Goal: Task Accomplishment & Management: Manage account settings

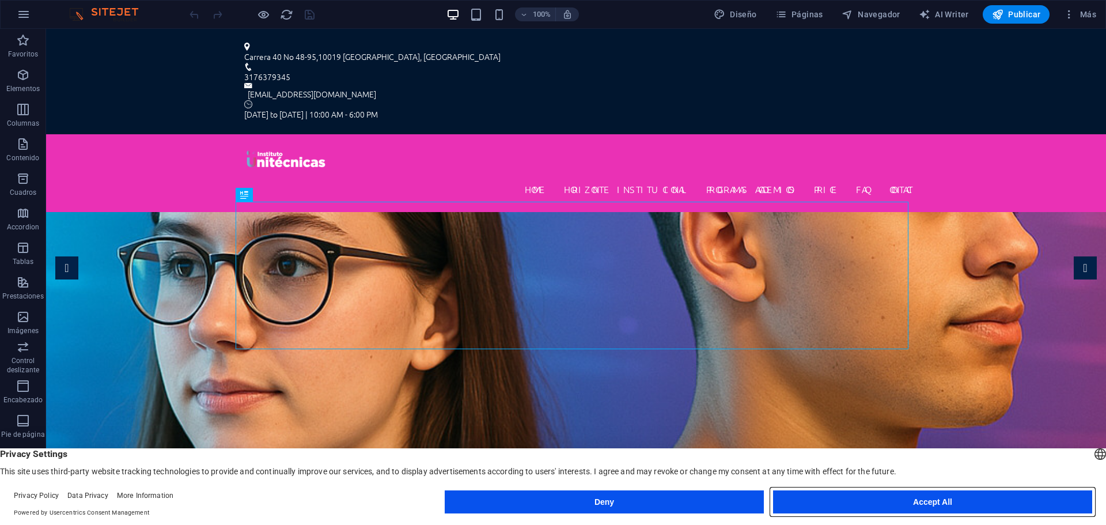
click at [890, 501] on button "Accept All" at bounding box center [932, 501] width 319 height 23
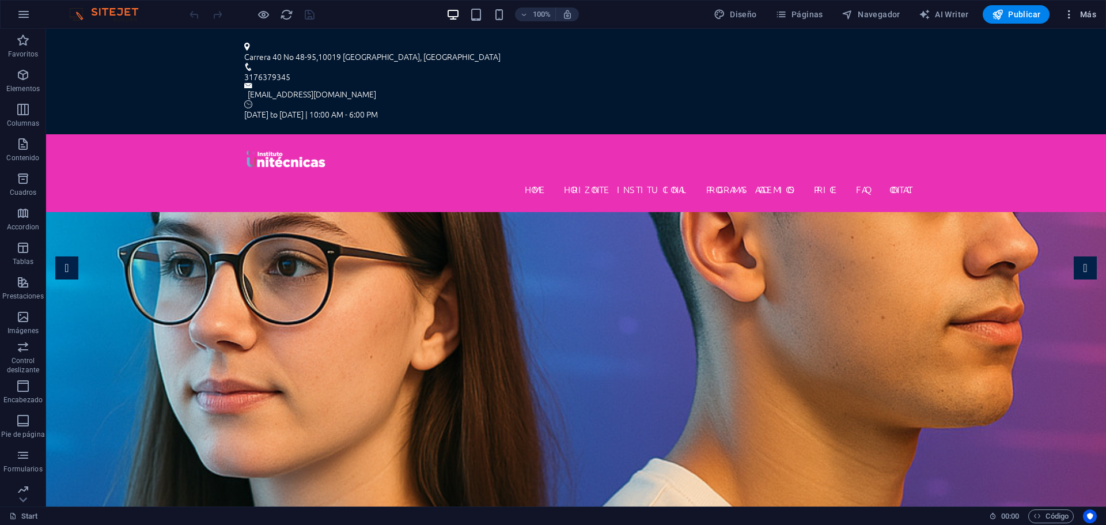
click at [1085, 18] on span "Más" at bounding box center [1079, 15] width 33 height 12
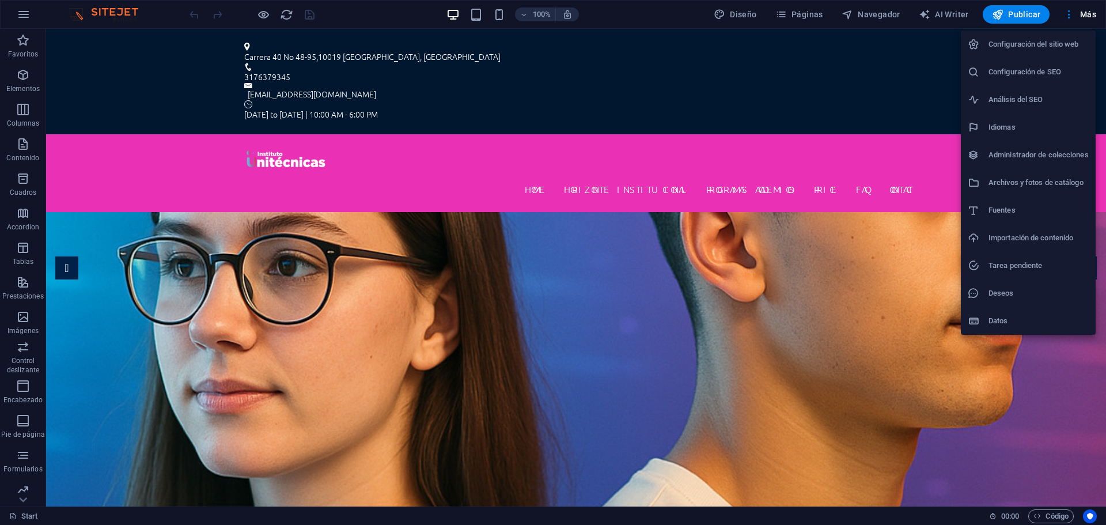
click at [1037, 49] on h6 "Configuración del sitio web" at bounding box center [1038, 44] width 100 height 14
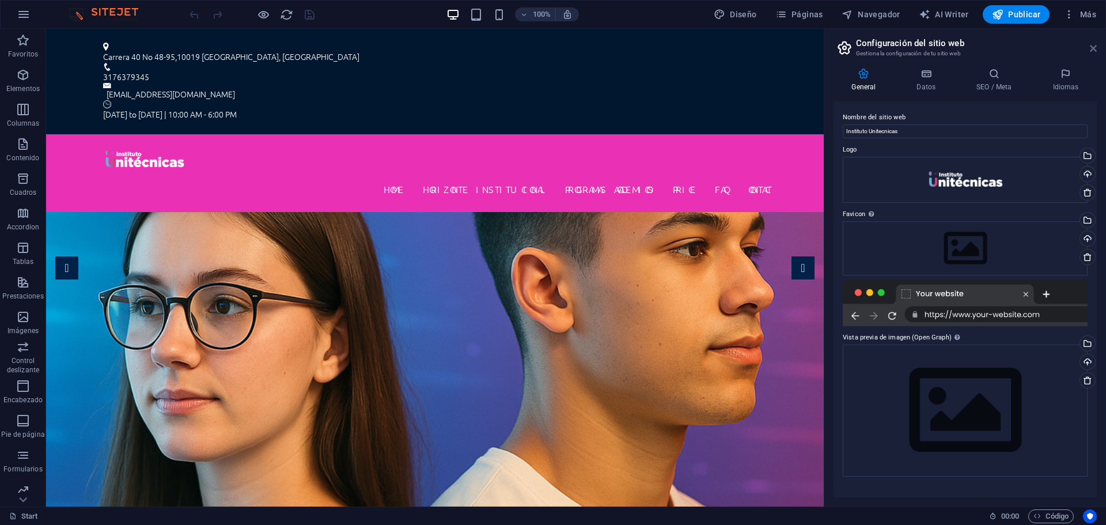
click at [1091, 48] on icon at bounding box center [1093, 48] width 7 height 9
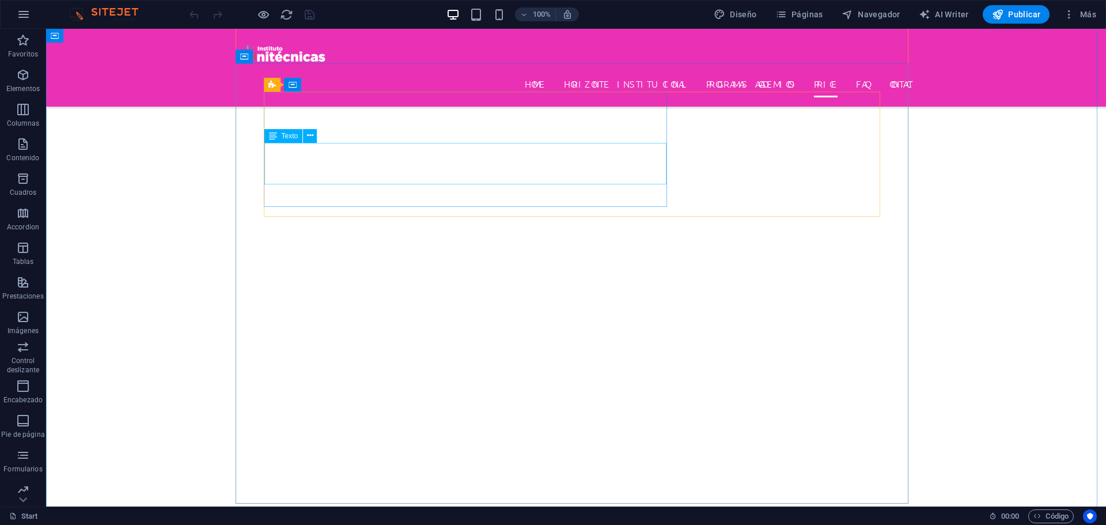
scroll to position [3840, 0]
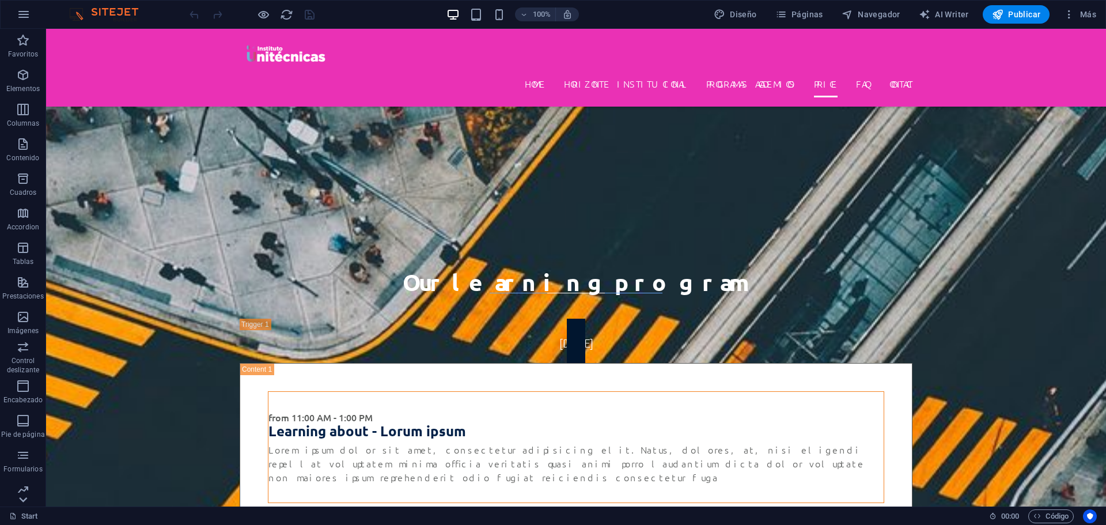
click at [24, 38] on icon at bounding box center [24, 35] width 8 height 5
click at [24, 501] on p "Colecciones" at bounding box center [23, 496] width 38 height 9
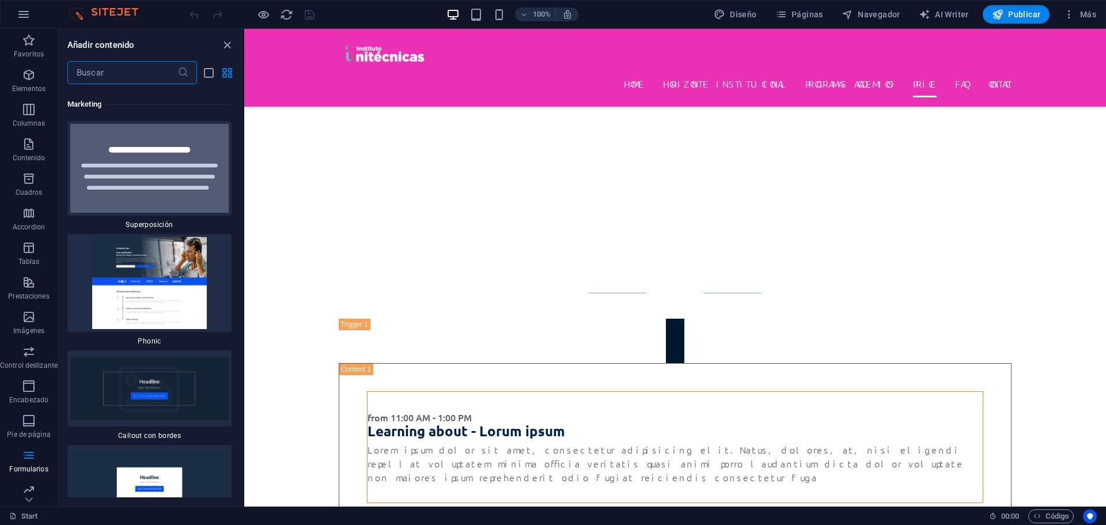
scroll to position [18365, 0]
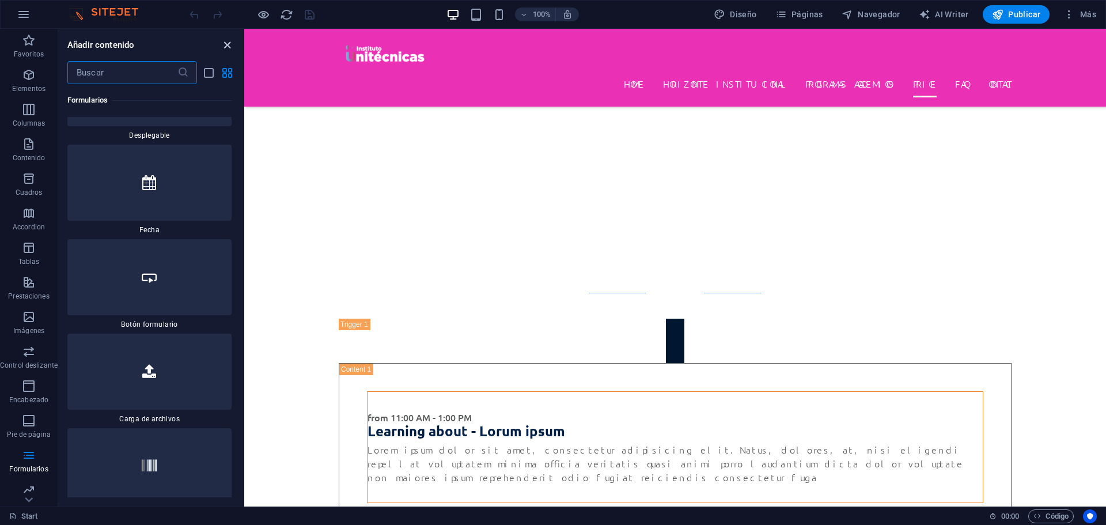
click at [230, 50] on icon "close panel" at bounding box center [227, 45] width 13 height 13
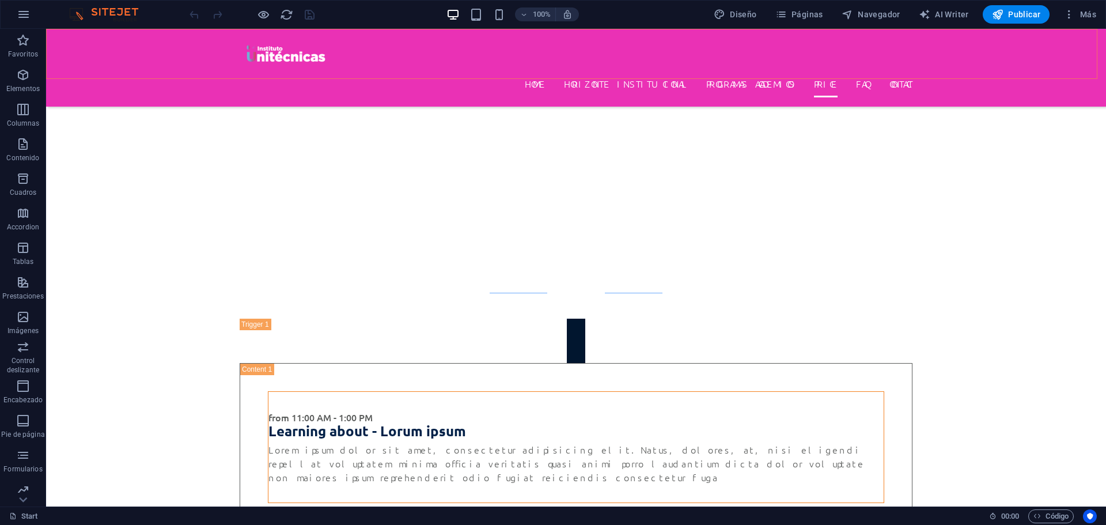
scroll to position [3840, 0]
click at [17, 14] on icon "button" at bounding box center [24, 14] width 14 height 14
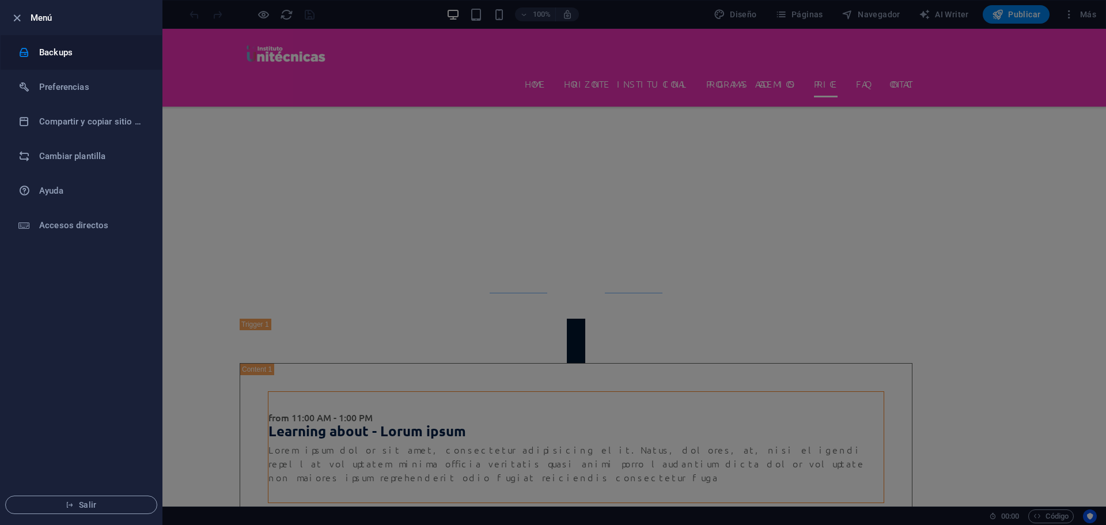
click at [59, 63] on li "Backups" at bounding box center [81, 52] width 161 height 35
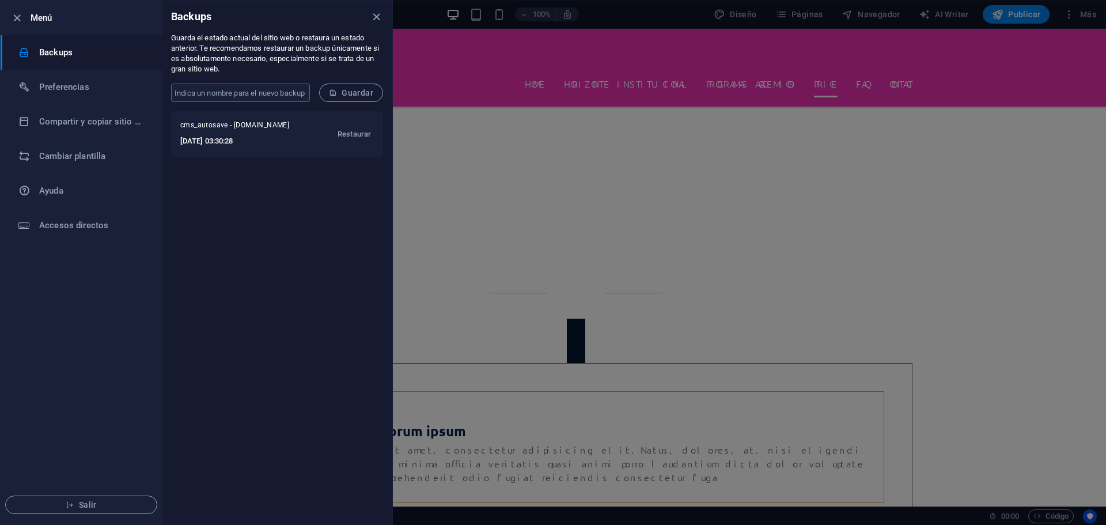
click at [219, 97] on input "text" at bounding box center [240, 93] width 139 height 18
click at [292, 348] on div "cms_autosave - [DOMAIN_NAME] [DATE] 03:30:28 Restaurar" at bounding box center [277, 317] width 230 height 413
click at [238, 89] on input "text" at bounding box center [240, 93] width 139 height 18
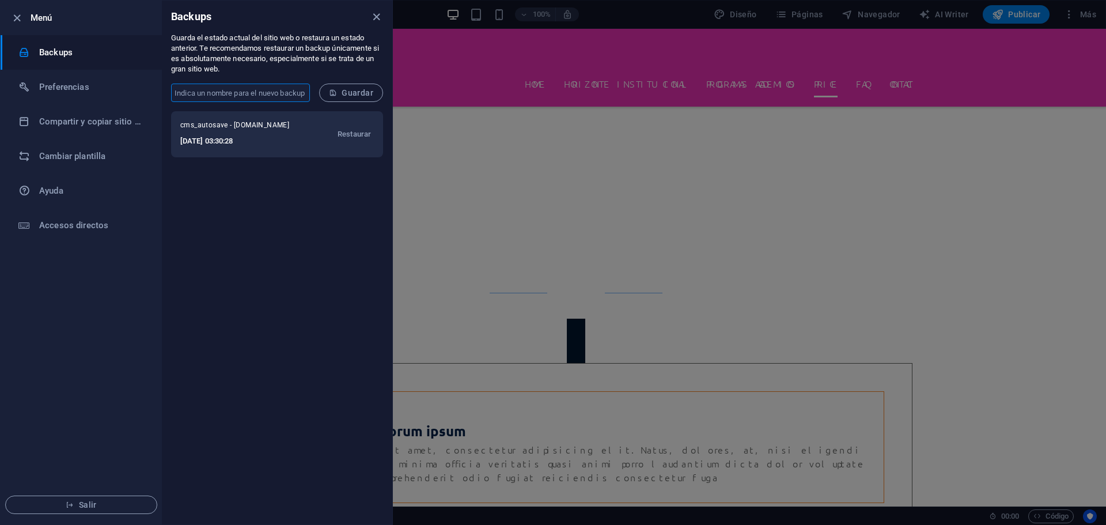
click at [198, 141] on h6 "[DATE] 03:30:28" at bounding box center [240, 141] width 120 height 14
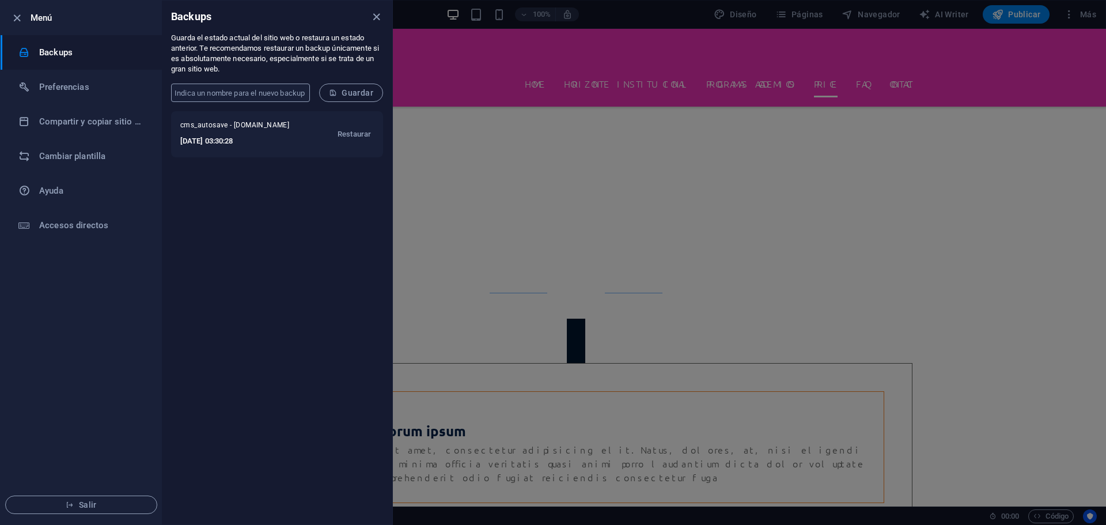
click at [225, 93] on input "text" at bounding box center [240, 93] width 139 height 18
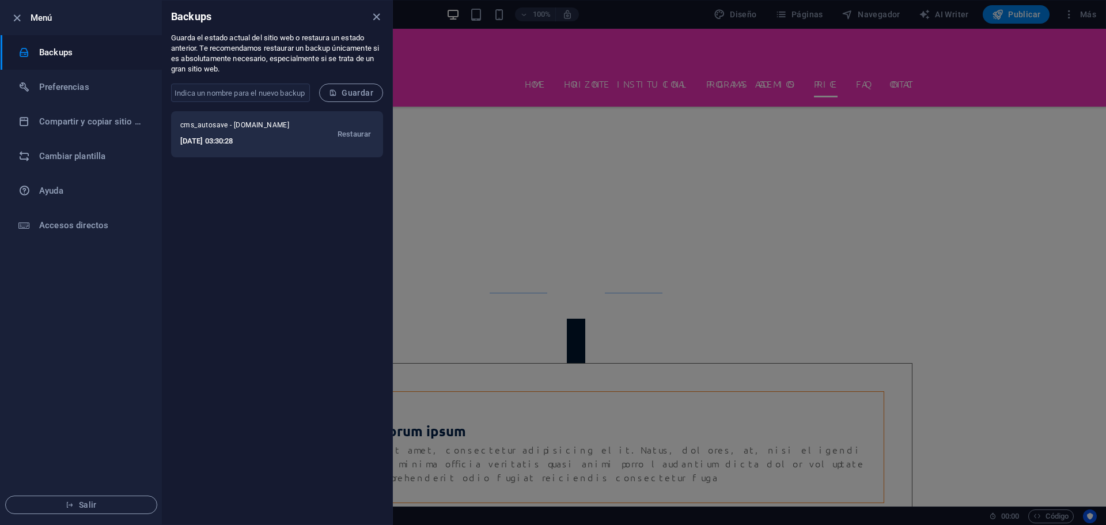
drag, startPoint x: 181, startPoint y: 124, endPoint x: 234, endPoint y: 125, distance: 52.4
click at [234, 125] on span "cms_autosave - [DOMAIN_NAME]" at bounding box center [240, 127] width 120 height 14
drag, startPoint x: 251, startPoint y: 140, endPoint x: 184, endPoint y: 147, distance: 67.2
click at [184, 147] on h6 "[DATE] 03:30:28" at bounding box center [240, 141] width 120 height 14
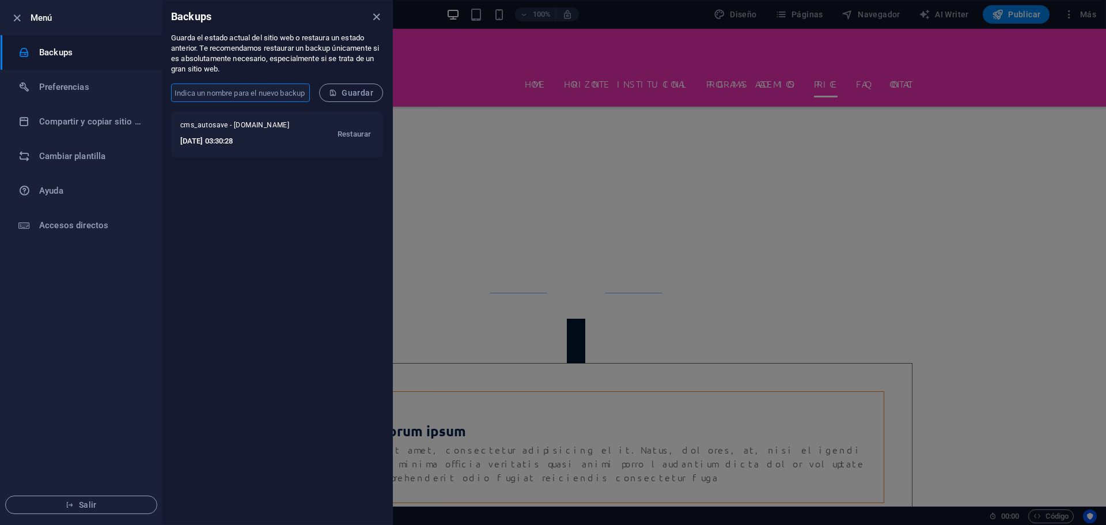
drag, startPoint x: 229, startPoint y: 84, endPoint x: 219, endPoint y: 92, distance: 13.1
click at [229, 84] on input "text" at bounding box center [240, 93] width 139 height 18
type input "[DATE]"
click at [351, 93] on span "Guardar" at bounding box center [351, 92] width 44 height 9
